Goal: Complete application form: Complete application form

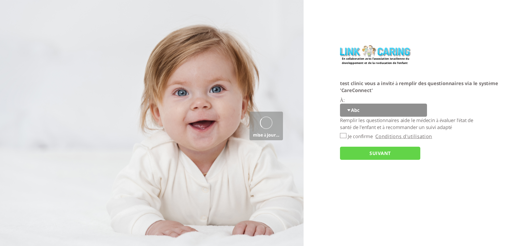
click at [351, 110] on select "Abc 77 yoyo large koko abc 107 ggy oo;o; ytyt7t t7t7 lala 4.8 1234 99 100 9898 …" at bounding box center [383, 110] width 87 height 13
select select "5SG783R6tq5YuEazohT53w%3D%3D"
click at [340, 104] on select "Abc 77 yoyo large koko abc 107 ggy oo;o; ytyt7t t7t7 lala 4.8 1234 99 100 9898 …" at bounding box center [383, 110] width 87 height 13
click at [342, 136] on input "Je confirme" at bounding box center [343, 135] width 6 height 5
checkbox input "true"
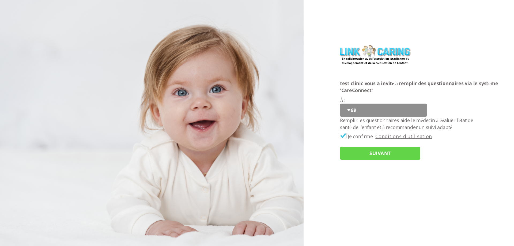
click at [351, 153] on input "SUIVANT" at bounding box center [380, 153] width 80 height 13
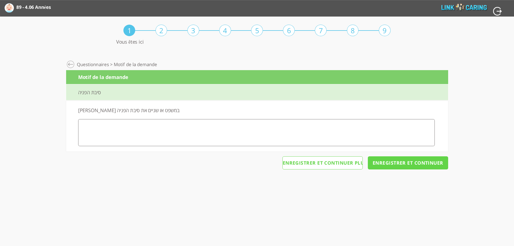
click at [150, 109] on label "אנא תארו במשפט או שניים את סיבת הפניה" at bounding box center [134, 110] width 113 height 7
copy label "תארו"
click at [94, 93] on div "סיבת הפניה" at bounding box center [257, 92] width 382 height 16
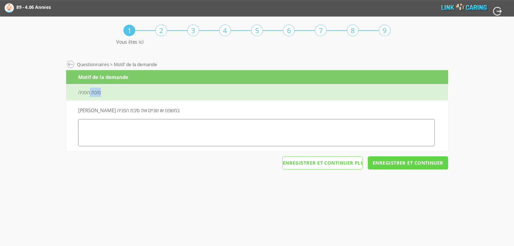
click at [94, 93] on div "סיבת הפניה" at bounding box center [257, 92] width 382 height 16
copy div "סיבת"
click at [109, 78] on div "Motif de la demande" at bounding box center [257, 77] width 382 height 14
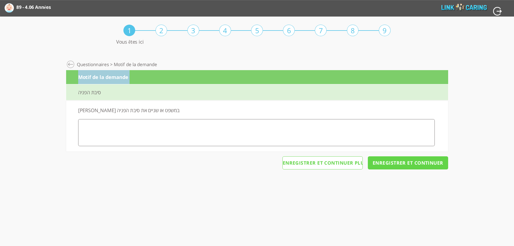
click at [109, 78] on div "Motif de la demande" at bounding box center [257, 77] width 382 height 14
copy div "Motif de la demande"
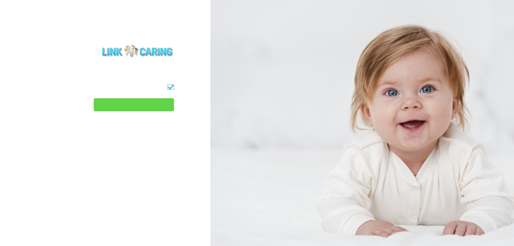
type input "המשך"
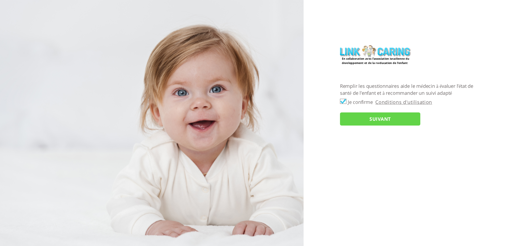
checkbox input "true"
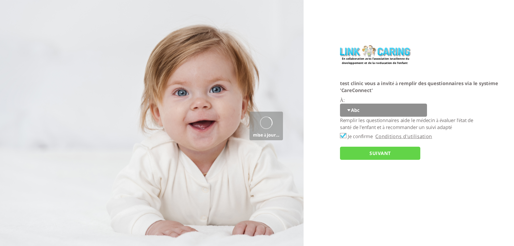
click at [353, 111] on select "Abc 77 yoyo large koko abc 107 ggy oo;o; ytyt7t t7t7 lala 4.8 1234 99 100 9898 …" at bounding box center [383, 110] width 87 height 13
select select "5SG783R6tq5YuEazohT53w%3D%3D"
click at [340, 104] on select "Abc 77 yoyo large koko abc 107 ggy oo;o; ytyt7t t7t7 lala 4.8 1234 99 100 9898 …" at bounding box center [383, 110] width 87 height 13
click at [366, 155] on input "SUIVANT" at bounding box center [380, 153] width 80 height 13
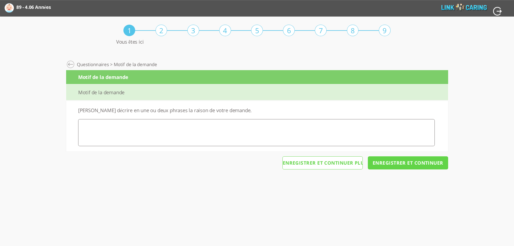
click at [269, 135] on textarea at bounding box center [256, 132] width 356 height 27
type textarea "ninini"
click at [379, 165] on input "Enregistrer et continuer" at bounding box center [408, 162] width 80 height 13
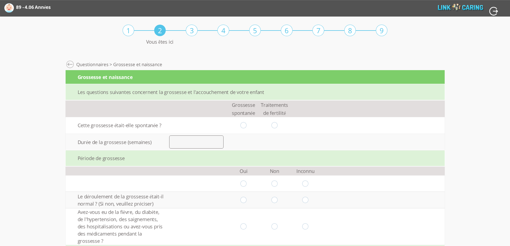
click at [246, 124] on input "radio" at bounding box center [243, 125] width 6 height 6
radio input "true"
click at [212, 140] on input "number" at bounding box center [196, 141] width 54 height 13
type input "7"
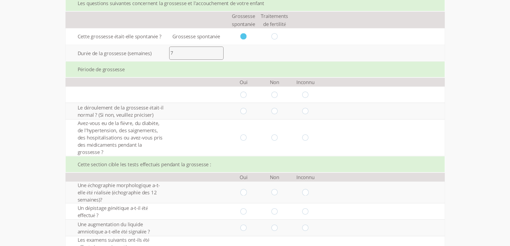
scroll to position [134, 0]
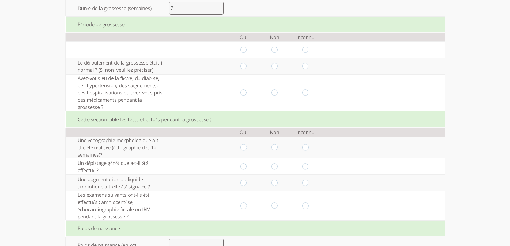
click at [247, 48] on input "radio" at bounding box center [243, 50] width 6 height 6
radio input "true"
click at [277, 66] on input "radio" at bounding box center [274, 66] width 6 height 6
radio input "true"
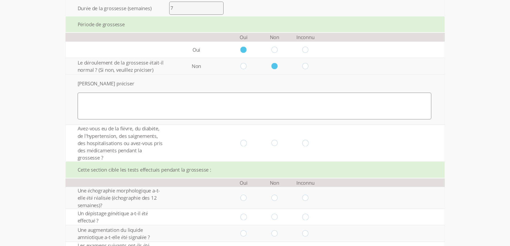
click at [144, 111] on textarea at bounding box center [255, 106] width 354 height 27
type textarea "ghghg"
click at [277, 143] on input "radio" at bounding box center [274, 143] width 6 height 6
radio input "true"
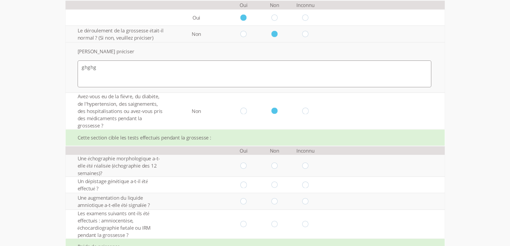
scroll to position [214, 0]
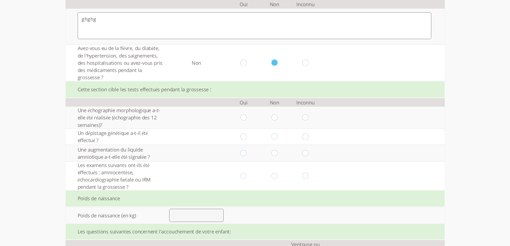
click at [276, 117] on input "radio" at bounding box center [274, 117] width 6 height 6
radio input "true"
click at [277, 140] on input "radio" at bounding box center [274, 136] width 6 height 6
radio input "true"
drag, startPoint x: 275, startPoint y: 152, endPoint x: 276, endPoint y: 170, distance: 17.7
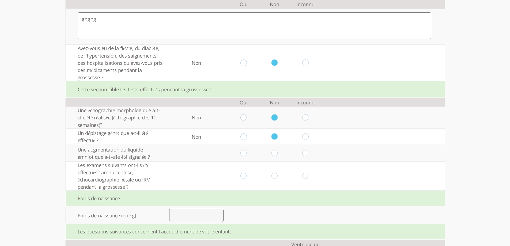
click at [275, 152] on input "radio" at bounding box center [274, 153] width 6 height 6
radio input "true"
click at [277, 174] on input "radio" at bounding box center [274, 176] width 6 height 6
radio input "true"
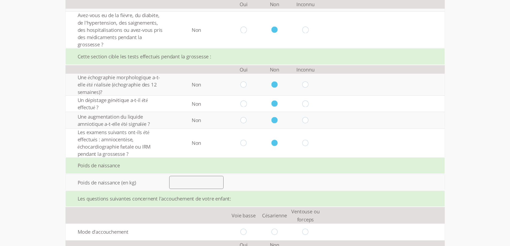
scroll to position [267, 0]
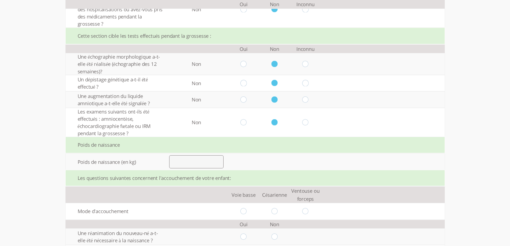
click at [194, 165] on input "number" at bounding box center [196, 161] width 54 height 13
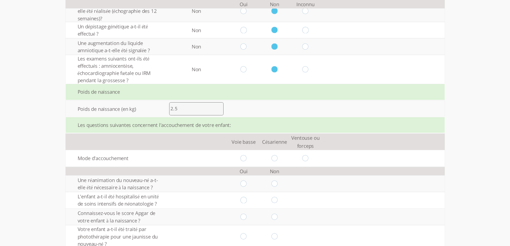
scroll to position [321, 0]
type input "2.5"
click at [244, 155] on input "radio" at bounding box center [243, 157] width 6 height 6
radio input "true"
click at [277, 184] on input "radio" at bounding box center [274, 183] width 6 height 6
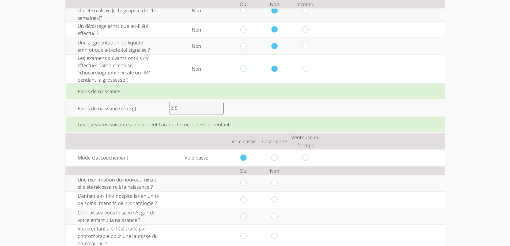
radio input "true"
click at [277, 193] on td at bounding box center [274, 199] width 31 height 16
click at [277, 198] on input "radio" at bounding box center [274, 199] width 6 height 6
radio input "true"
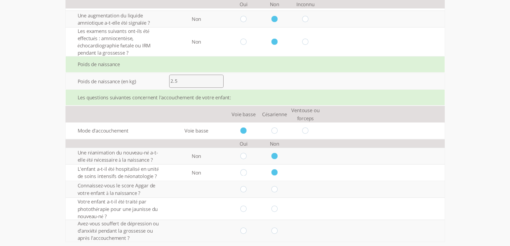
scroll to position [372, 0]
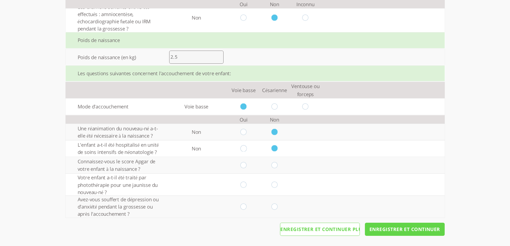
click at [277, 166] on input "radio" at bounding box center [274, 165] width 6 height 6
radio input "true"
click at [276, 185] on input "radio" at bounding box center [274, 184] width 6 height 6
radio input "true"
click at [277, 205] on input "radio" at bounding box center [274, 206] width 6 height 6
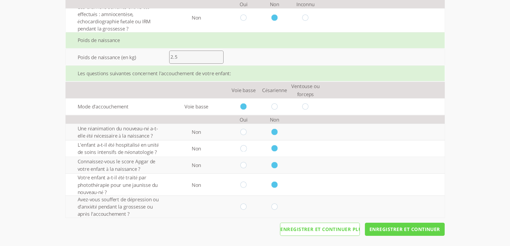
radio input "true"
click at [391, 230] on input "Enregistrer et continuer" at bounding box center [405, 229] width 80 height 13
click at [399, 231] on input "Enregistrer et continuer" at bounding box center [405, 229] width 80 height 13
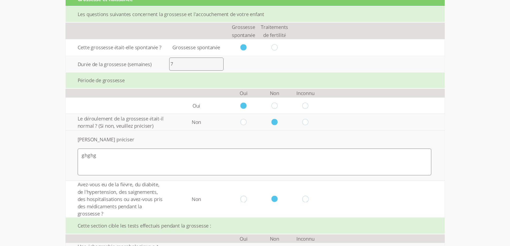
scroll to position [0, 0]
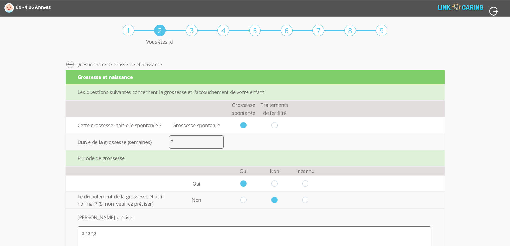
click at [181, 145] on input "7" at bounding box center [196, 141] width 54 height 13
type input "40"
click at [272, 147] on td "Valeur invalide" at bounding box center [274, 142] width 31 height 16
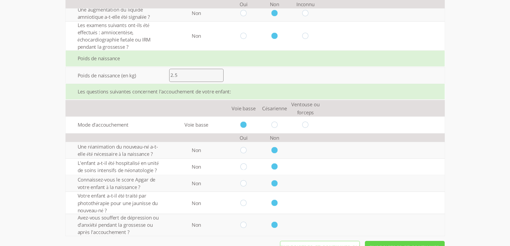
scroll to position [372, 0]
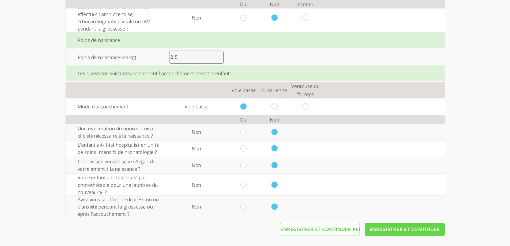
click at [396, 227] on input "Enregistrer et continuer" at bounding box center [405, 229] width 80 height 13
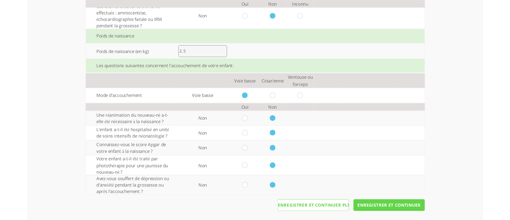
scroll to position [320, 0]
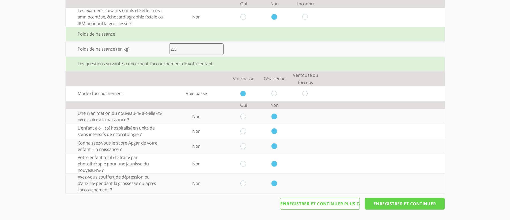
click at [411, 206] on input "Enregistrer et continuer" at bounding box center [405, 204] width 80 height 12
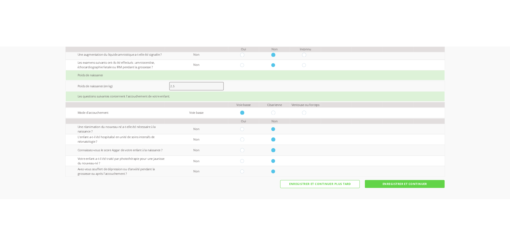
scroll to position [218, 0]
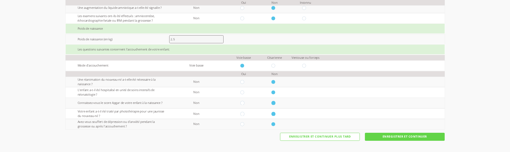
click at [400, 137] on input "Enregistrer et continuer" at bounding box center [405, 137] width 80 height 8
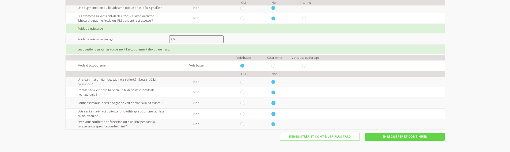
click at [400, 137] on input "Enregistrer et continuer" at bounding box center [405, 137] width 80 height 8
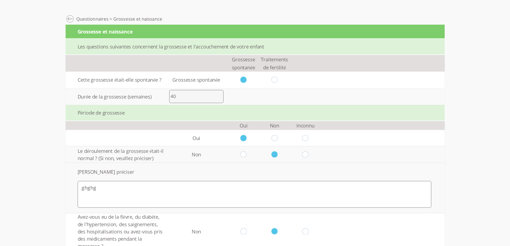
scroll to position [0, 0]
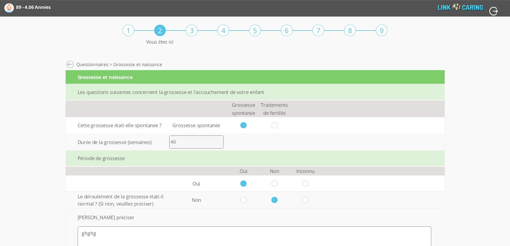
click at [275, 123] on input "radio" at bounding box center [274, 125] width 6 height 6
radio input "true"
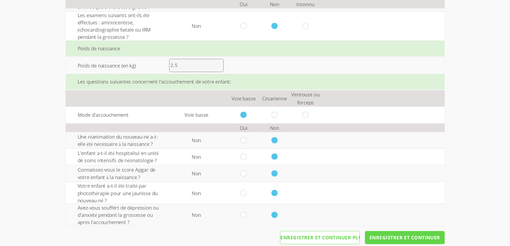
scroll to position [372, 0]
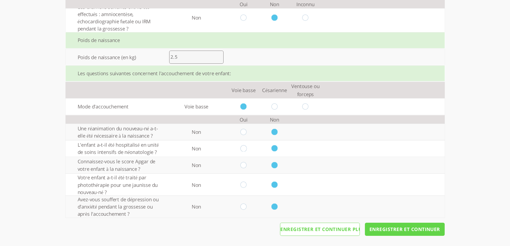
click at [379, 230] on input "Enregistrer et continuer" at bounding box center [405, 229] width 80 height 13
click at [396, 229] on input "Enregistrer et continuer" at bounding box center [405, 229] width 80 height 13
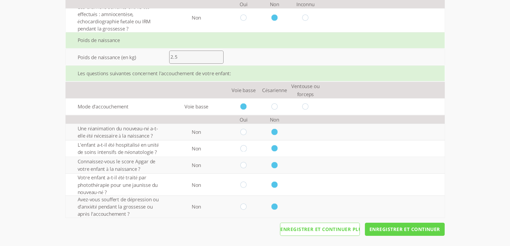
click at [396, 229] on input "Enregistrer et continuer" at bounding box center [405, 229] width 80 height 13
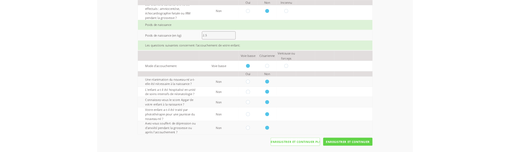
scroll to position [218, 0]
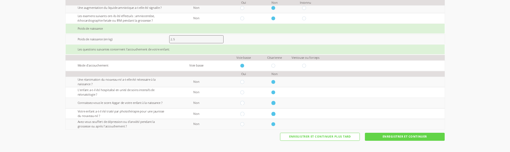
click at [407, 135] on input "Enregistrer et continuer" at bounding box center [405, 137] width 80 height 8
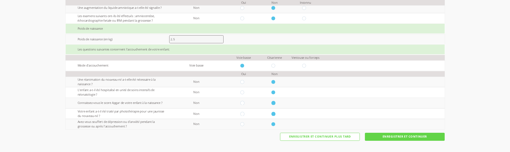
click at [407, 135] on input "Enregistrer et continuer" at bounding box center [405, 137] width 80 height 8
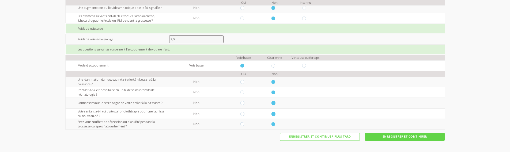
click at [407, 135] on input "Enregistrer et continuer" at bounding box center [405, 137] width 80 height 8
click at [342, 138] on input "Enregistrer et continuer plus tard" at bounding box center [320, 137] width 80 height 8
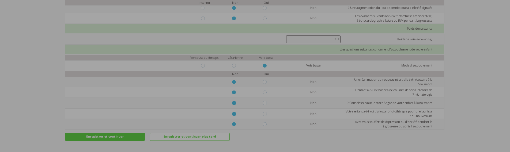
scroll to position [0, 0]
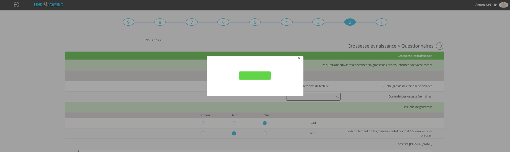
click at [300, 57] on span "button" at bounding box center [299, 58] width 4 height 4
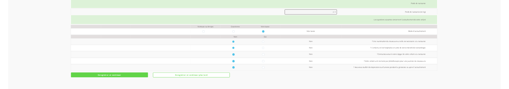
scroll to position [163, 0]
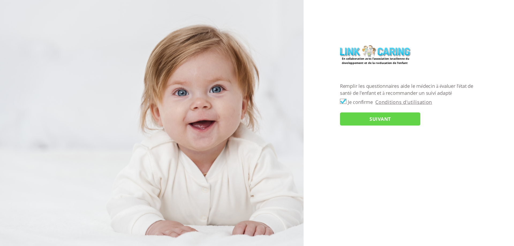
checkbox input "true"
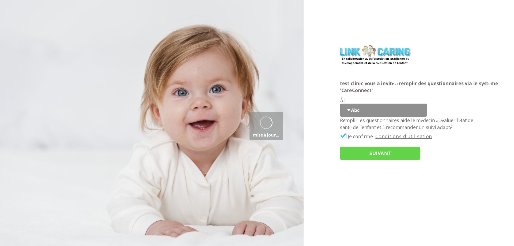
click at [348, 109] on select "Abc 77 yoyo large koko abc 107 ggy oo;o; ytyt7t t7t7 lala 4.8 1234 99 100 9898 …" at bounding box center [383, 110] width 87 height 13
select select "5SG783R6tq5YuEazohT53w%3D%3D"
click at [340, 104] on select "Abc 77 yoyo large koko abc 107 ggy oo;o; ytyt7t t7t7 lala 4.8 1234 99 100 9898 …" at bounding box center [383, 110] width 87 height 13
click at [368, 153] on input "SUIVANT" at bounding box center [380, 153] width 80 height 13
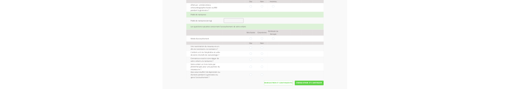
scroll to position [144, 0]
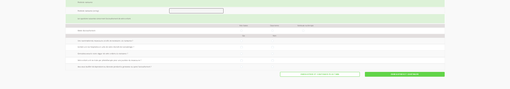
click at [390, 74] on input "Enregistrer et continuer" at bounding box center [405, 74] width 80 height 5
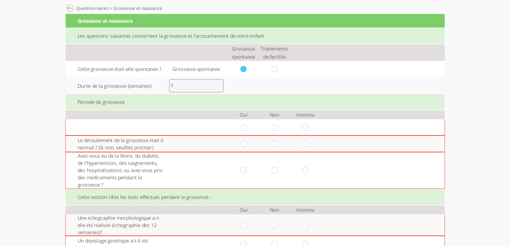
scroll to position [80, 0]
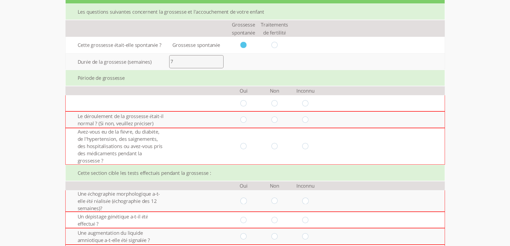
click at [244, 104] on input "radio" at bounding box center [243, 103] width 6 height 6
radio input "true"
click at [277, 119] on input "radio" at bounding box center [274, 119] width 6 height 6
radio input "true"
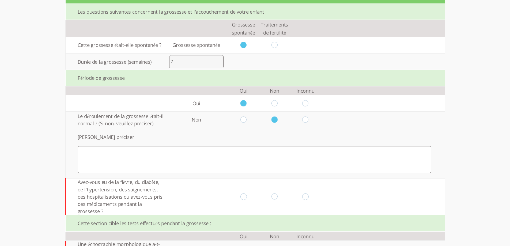
click at [308, 106] on input "radio" at bounding box center [305, 103] width 6 height 6
radio input "true"
click at [150, 106] on td at bounding box center [115, 103] width 99 height 16
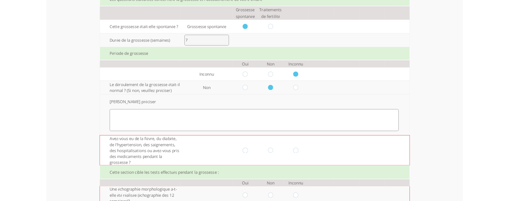
scroll to position [51, 0]
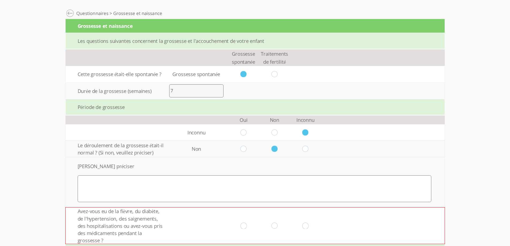
click at [125, 130] on td at bounding box center [115, 132] width 99 height 16
drag, startPoint x: 105, startPoint y: 133, endPoint x: 171, endPoint y: 124, distance: 65.9
click at [171, 124] on tr "Inconnu" at bounding box center [255, 132] width 379 height 16
click at [171, 135] on td "Inconnu" at bounding box center [195, 132] width 63 height 16
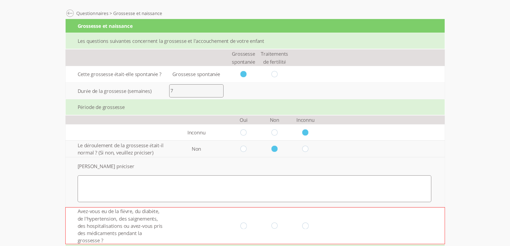
click at [247, 131] on input "radio" at bounding box center [243, 132] width 6 height 6
radio input "true"
click at [277, 130] on input "radio" at bounding box center [274, 132] width 6 height 6
radio input "true"
drag, startPoint x: 311, startPoint y: 133, endPoint x: 288, endPoint y: 138, distance: 23.6
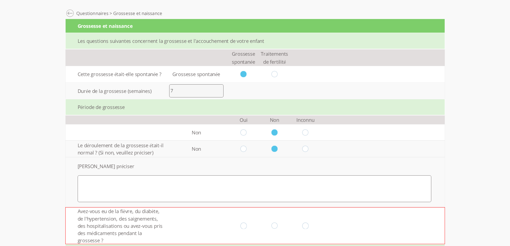
click at [308, 133] on input "radio" at bounding box center [305, 132] width 6 height 6
radio input "true"
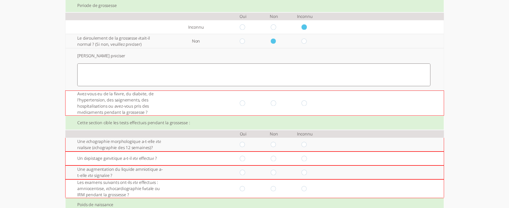
scroll to position [0, 0]
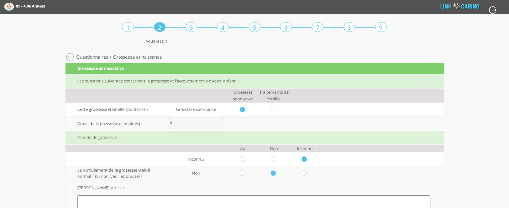
click at [203, 159] on td "Inconnu" at bounding box center [195, 159] width 63 height 14
click at [429, 9] on div "Calculateur de l’échelle de développement THIS 89 - 4.06 Années Abc - 2.07 Anné…" at bounding box center [255, 7] width 510 height 14
drag, startPoint x: 56, startPoint y: 8, endPoint x: 459, endPoint y: 9, distance: 403.1
click at [459, 9] on div "Calculateur de l’échelle de développement THIS 89 - 4.06 Années Abc - 2.07 Anné…" at bounding box center [255, 7] width 510 height 14
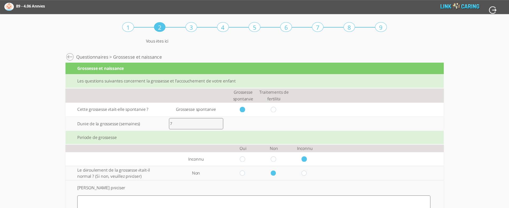
click at [416, 10] on div "Calculateur de l’échelle de développement THIS 89 - 4.06 Années Abc - 2.07 Anné…" at bounding box center [255, 7] width 510 height 14
click at [412, 11] on div "Calculateur de l’échelle de développement THIS 89 - 4.06 Années Abc - 2.07 Anné…" at bounding box center [255, 7] width 510 height 14
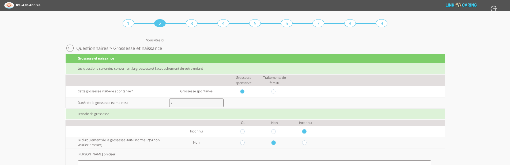
click at [243, 133] on input "radio" at bounding box center [243, 131] width 6 height 4
radio input "true"
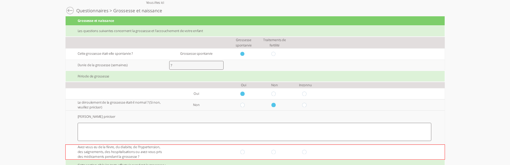
scroll to position [53, 0]
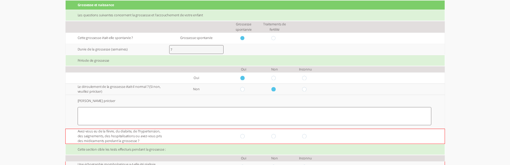
click at [246, 138] on input "radio" at bounding box center [243, 136] width 6 height 4
radio input "true"
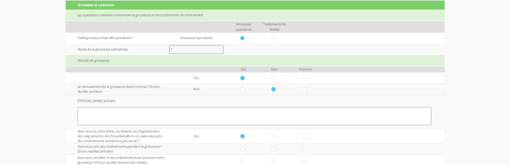
click at [275, 135] on input "radio" at bounding box center [274, 136] width 6 height 4
radio input "true"
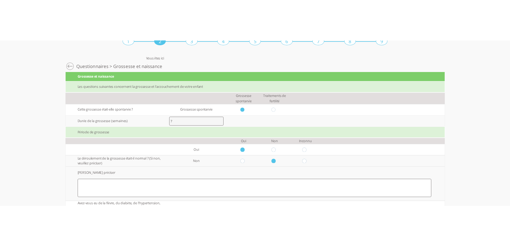
scroll to position [0, 0]
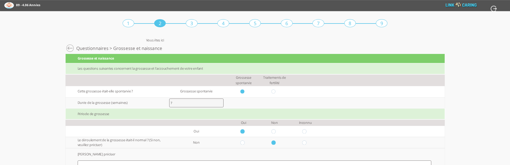
click at [106, 115] on div "Période de grossesse" at bounding box center [255, 114] width 379 height 11
click at [98, 60] on div "Grossesse et naissance" at bounding box center [255, 58] width 379 height 9
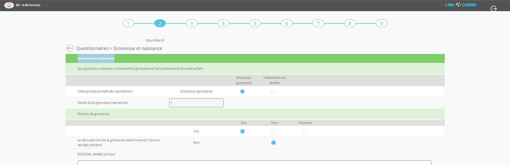
click at [98, 60] on div "Grossesse et naissance" at bounding box center [255, 58] width 379 height 9
copy div "Grossesse et naissance"
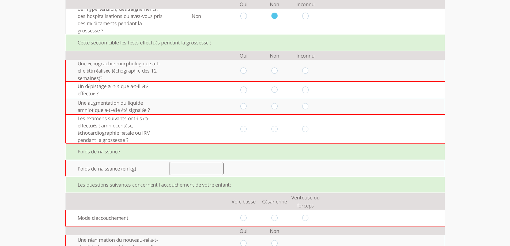
scroll to position [214, 0]
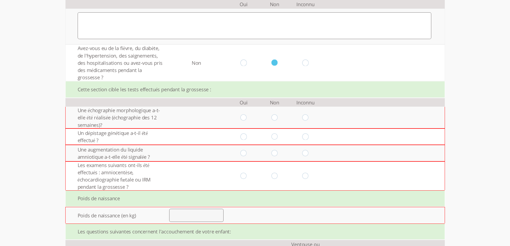
click at [247, 117] on input "radio" at bounding box center [243, 117] width 6 height 6
radio input "true"
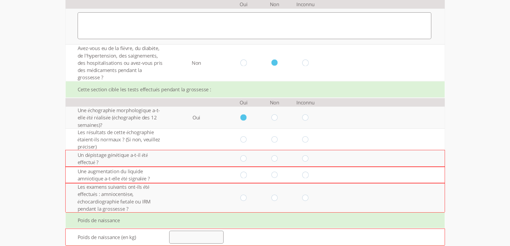
click at [246, 142] on input "radio" at bounding box center [243, 139] width 6 height 6
radio input "true"
click at [247, 159] on input "radio" at bounding box center [243, 158] width 6 height 6
radio input "true"
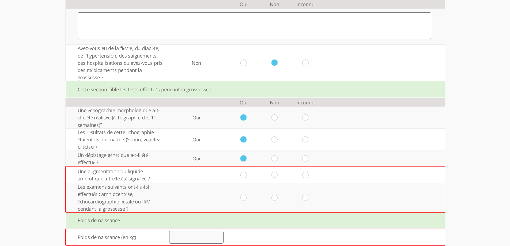
click at [275, 173] on input "radio" at bounding box center [274, 175] width 6 height 6
radio input "true"
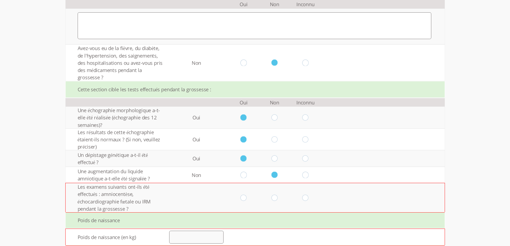
click at [277, 198] on input "radio" at bounding box center [274, 197] width 6 height 6
radio input "true"
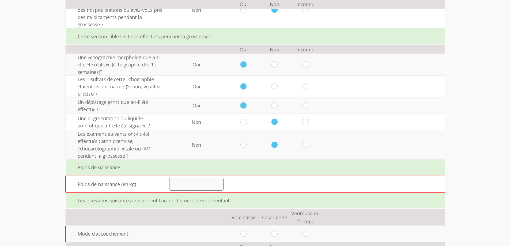
scroll to position [267, 0]
click at [204, 184] on input "number" at bounding box center [196, 183] width 54 height 13
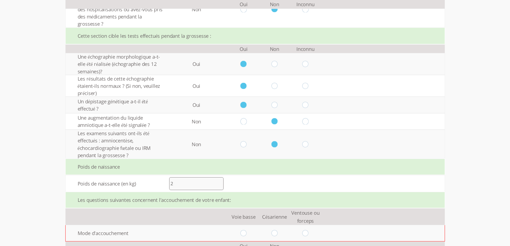
type input "2.5"
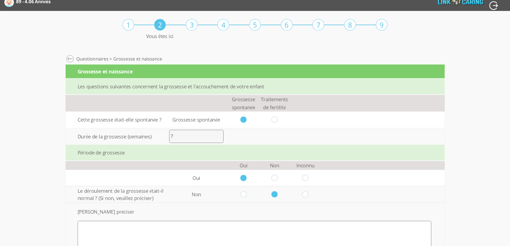
scroll to position [0, 0]
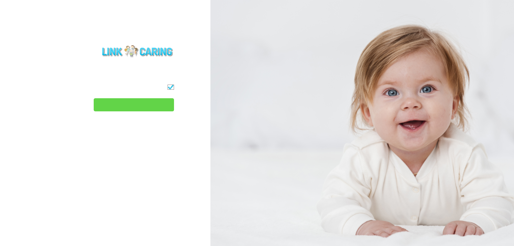
type input "המשך"
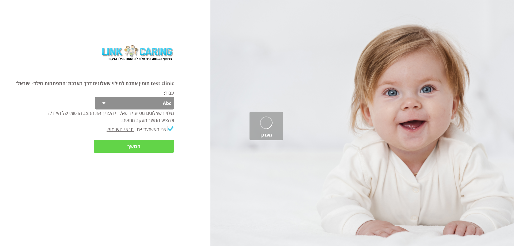
click at [142, 104] on select "Abc 77 yoyo large koko abc 107 ggy oo;o; ytyt7t t7t7 lala 4.8 1234 99 100 9898 …" at bounding box center [134, 103] width 79 height 13
select select "5SG783R6tq5YuEazohT53w%3D%3D"
click at [96, 97] on select "Abc 77 yoyo large koko abc 107 ggy oo;o; ytyt7t t7t7 lala 4.8 1234 99 100 9898 …" at bounding box center [134, 103] width 79 height 13
click at [151, 144] on input "המשך" at bounding box center [134, 146] width 80 height 13
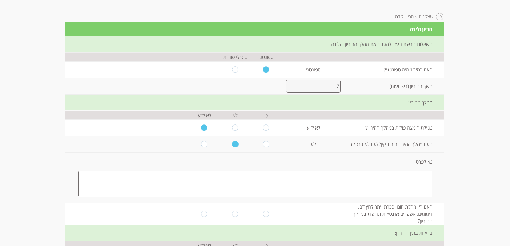
scroll to position [53, 0]
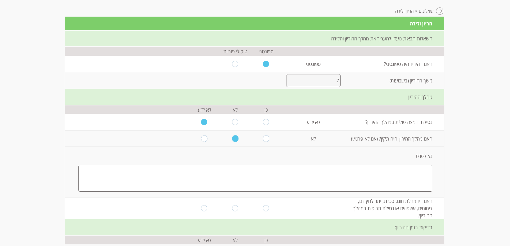
click at [402, 123] on td "נטילת חומצה פולית במהלך ההיריון?" at bounding box center [394, 122] width 99 height 16
copy td "נטילת חומצה פולית במהלך ההיריון?"
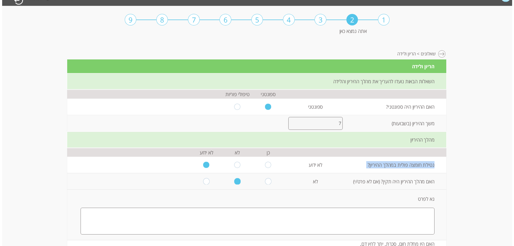
scroll to position [0, 0]
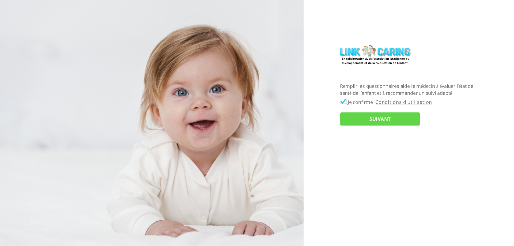
checkbox input "true"
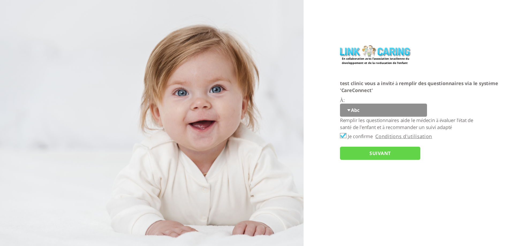
click at [351, 113] on select "Abc 77 yoyo large koko abc 107 ggy oo;o; ytyt7t t7t7 lala 4.8 1234 99 100 9898 …" at bounding box center [383, 110] width 87 height 13
select select "5SG783R6tq5YuEazohT53w%3D%3D"
click at [340, 104] on select "Abc 77 yoyo large koko abc 107 ggy oo;o; ytyt7t t7t7 lala 4.8 1234 99 100 9898 …" at bounding box center [383, 110] width 87 height 13
click at [366, 159] on input "SUIVANT" at bounding box center [380, 153] width 80 height 13
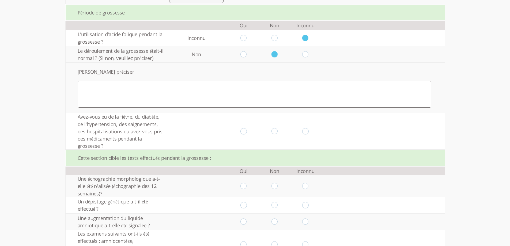
scroll to position [145, 0]
click at [247, 132] on input "radio" at bounding box center [243, 131] width 6 height 6
radio input "true"
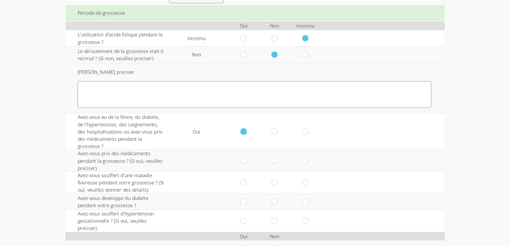
click at [277, 129] on input "radio" at bounding box center [274, 131] width 6 height 6
radio input "true"
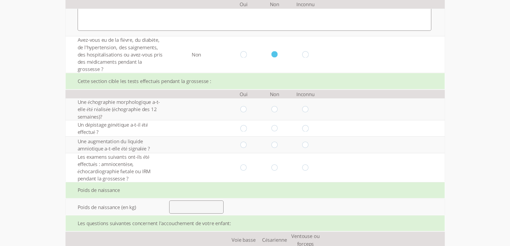
scroll to position [225, 0]
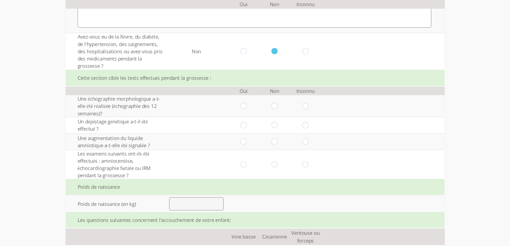
click at [276, 108] on input "radio" at bounding box center [274, 106] width 6 height 6
radio input "true"
click at [276, 124] on input "radio" at bounding box center [274, 125] width 6 height 6
radio input "true"
click at [277, 141] on input "radio" at bounding box center [274, 141] width 6 height 6
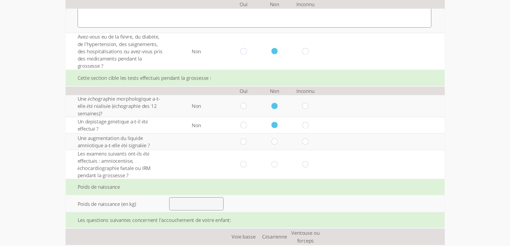
radio input "true"
click at [245, 47] on td at bounding box center [243, 51] width 31 height 36
click at [246, 49] on input "radio" at bounding box center [243, 51] width 6 height 6
radio input "true"
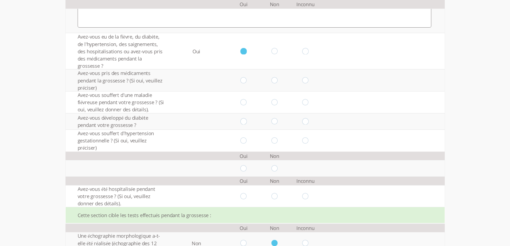
click at [247, 80] on input "radio" at bounding box center [243, 80] width 6 height 6
radio input "true"
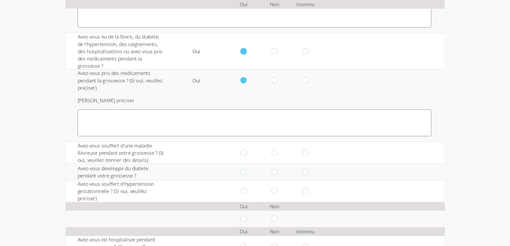
click at [276, 82] on input "radio" at bounding box center [274, 80] width 6 height 6
radio input "true"
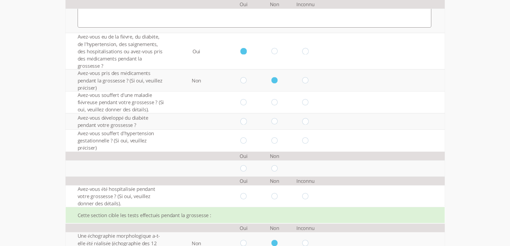
click at [277, 103] on input "radio" at bounding box center [274, 102] width 6 height 6
radio input "true"
drag, startPoint x: 277, startPoint y: 121, endPoint x: 278, endPoint y: 129, distance: 8.6
click at [276, 121] on input "radio" at bounding box center [274, 121] width 6 height 6
radio input "true"
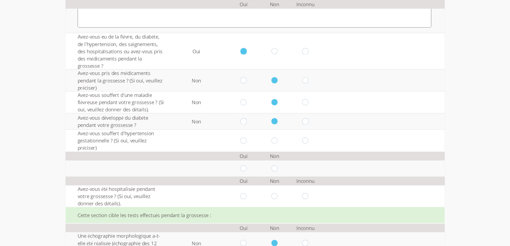
click at [277, 142] on input "radio" at bounding box center [274, 140] width 6 height 6
radio input "true"
click at [245, 167] on input "radio" at bounding box center [243, 168] width 6 height 6
radio input "true"
click at [277, 168] on input "radio" at bounding box center [274, 168] width 6 height 6
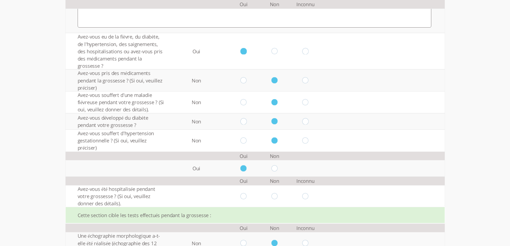
radio input "true"
click at [247, 170] on input "radio" at bounding box center [243, 168] width 6 height 6
radio input "true"
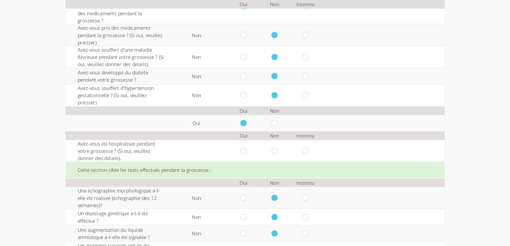
scroll to position [199, 0]
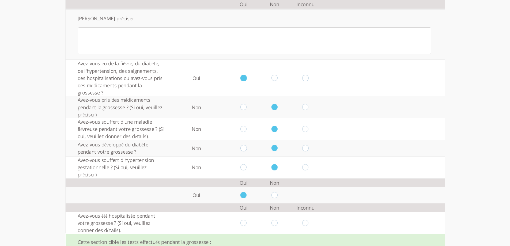
drag, startPoint x: 82, startPoint y: 189, endPoint x: 81, endPoint y: 192, distance: 3.5
click at [82, 190] on td at bounding box center [115, 195] width 99 height 16
drag, startPoint x: 81, startPoint y: 192, endPoint x: 124, endPoint y: 193, distance: 42.8
click at [124, 193] on td at bounding box center [115, 195] width 99 height 16
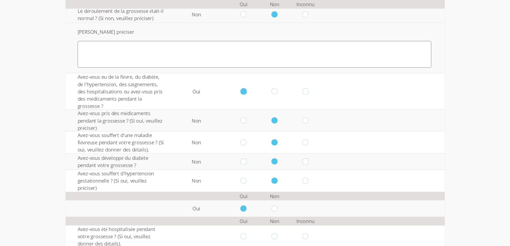
scroll to position [306, 0]
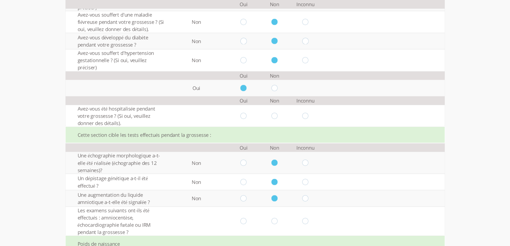
drag, startPoint x: 165, startPoint y: 90, endPoint x: 97, endPoint y: 90, distance: 67.9
click at [97, 90] on td at bounding box center [115, 88] width 99 height 16
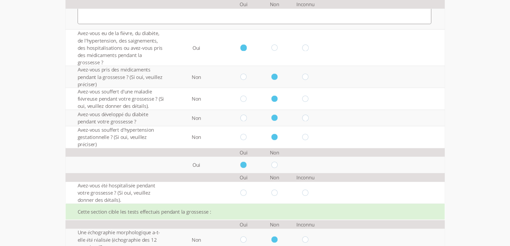
scroll to position [225, 0]
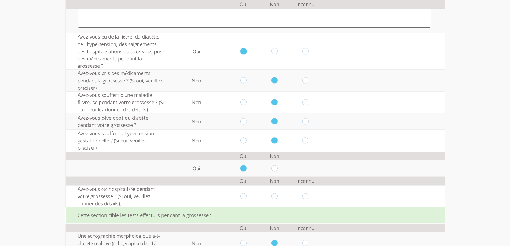
click at [243, 156] on td "Oui" at bounding box center [243, 156] width 31 height 9
click at [244, 156] on td "Oui" at bounding box center [243, 156] width 31 height 9
click at [276, 155] on td "Non" at bounding box center [274, 156] width 31 height 9
click at [247, 155] on td "Oui" at bounding box center [243, 156] width 31 height 9
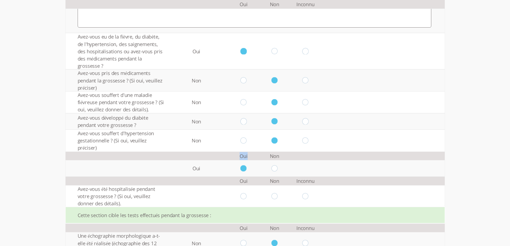
click at [247, 155] on td "Oui" at bounding box center [243, 156] width 31 height 9
click at [283, 153] on td "Non" at bounding box center [274, 156] width 31 height 9
click at [280, 154] on td "Non" at bounding box center [274, 156] width 31 height 9
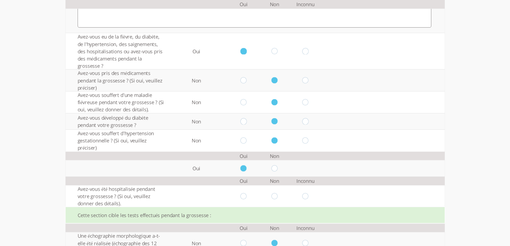
click at [280, 154] on td "Non" at bounding box center [274, 156] width 31 height 9
click at [248, 155] on td "Oui" at bounding box center [243, 156] width 31 height 9
click at [277, 156] on td "Non" at bounding box center [274, 156] width 31 height 9
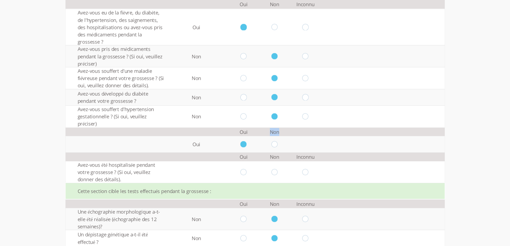
scroll to position [252, 0]
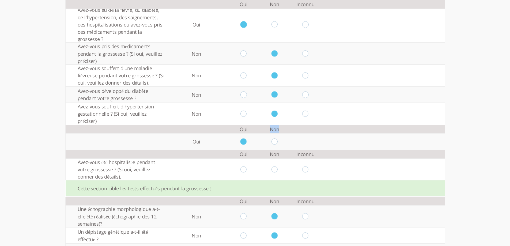
click at [246, 171] on input "radio" at bounding box center [243, 169] width 6 height 6
radio input "true"
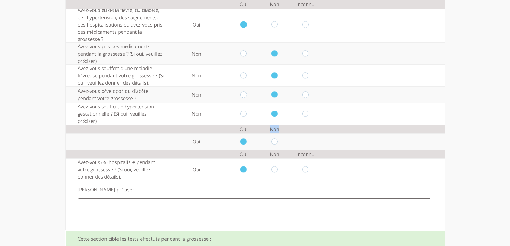
click at [276, 170] on input "radio" at bounding box center [274, 169] width 6 height 6
radio input "true"
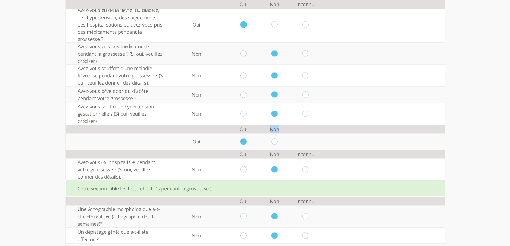
click at [308, 169] on input "radio" at bounding box center [305, 169] width 6 height 6
radio input "true"
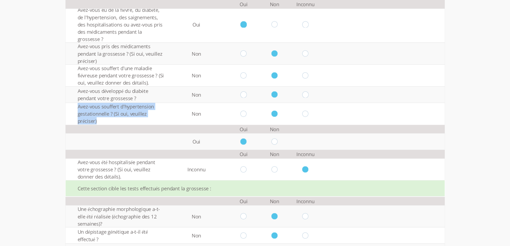
drag, startPoint x: 102, startPoint y: 119, endPoint x: 74, endPoint y: 106, distance: 31.0
click at [74, 106] on td "Avez-vous souffert d'hypertension gestationnelle ? (Si oui, veuillez préciser)" at bounding box center [115, 114] width 99 height 22
copy td "Avez-vous souffert d'hypertension gestationnelle ? (Si oui, veuillez préciser)"
